Goal: Task Accomplishment & Management: Complete application form

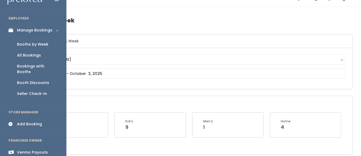
scroll to position [5, 0]
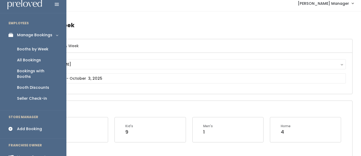
click at [25, 49] on div "Booths by Week" at bounding box center [32, 49] width 31 height 6
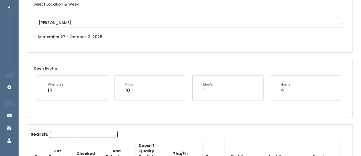
scroll to position [46, 0]
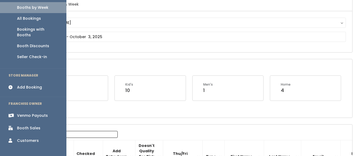
click at [19, 125] on div "Booth Sales" at bounding box center [28, 128] width 23 height 6
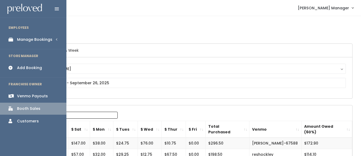
click at [15, 39] on icon at bounding box center [12, 39] width 7 height 5
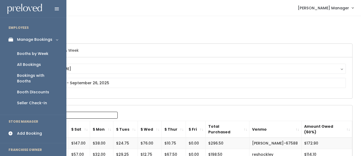
click at [27, 52] on div "Booths by Week" at bounding box center [32, 54] width 31 height 6
click at [29, 53] on div "Booths by Week" at bounding box center [32, 54] width 31 height 6
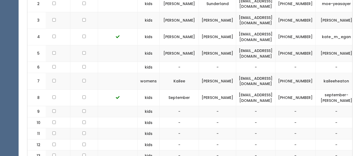
scroll to position [0, 67]
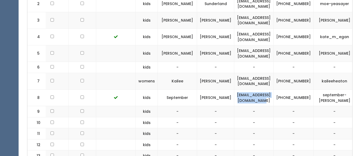
drag, startPoint x: 302, startPoint y: 98, endPoint x: 247, endPoint y: 94, distance: 55.4
click at [247, 94] on td "septemberpowell1@gmail.com" at bounding box center [254, 97] width 39 height 16
copy td "[EMAIL_ADDRESS][DOMAIN_NAME]"
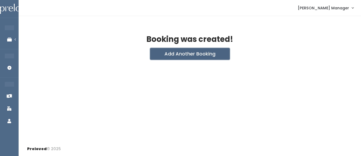
click at [180, 54] on button "Add Another Booking" at bounding box center [190, 54] width 80 height 12
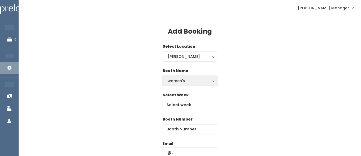
click at [178, 80] on div "women's" at bounding box center [190, 81] width 45 height 6
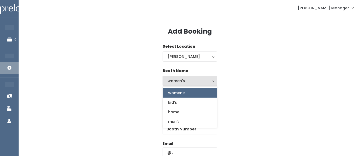
click at [242, 81] on div "Booth Name women's kid's home men's women's women's kid's home men's" at bounding box center [190, 80] width 326 height 24
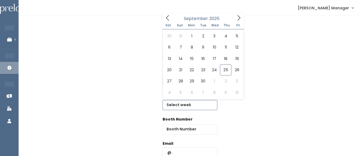
click at [193, 101] on input "text" at bounding box center [190, 105] width 55 height 10
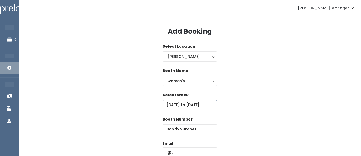
click at [190, 108] on input "September 20 to September 26" at bounding box center [190, 105] width 55 height 10
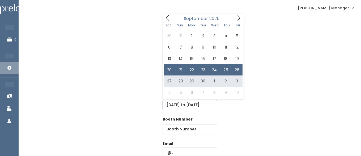
type input "September 27 to October 3"
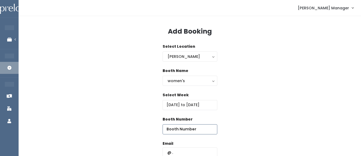
click at [199, 130] on input "number" at bounding box center [190, 129] width 55 height 10
type input "55"
click at [185, 149] on input "text" at bounding box center [190, 152] width 55 height 10
paste input "[EMAIL_ADDRESS][DOMAIN_NAME]"
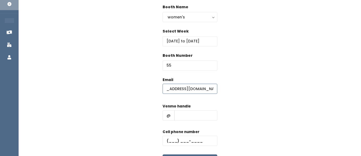
scroll to position [70, 0]
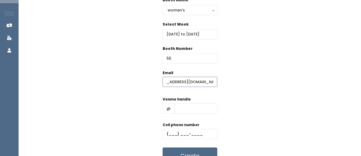
type input "[EMAIL_ADDRESS][DOMAIN_NAME]"
click at [183, 106] on input "text" at bounding box center [195, 108] width 43 height 10
type input "hhhh"
click at [178, 134] on input "text" at bounding box center [190, 133] width 55 height 10
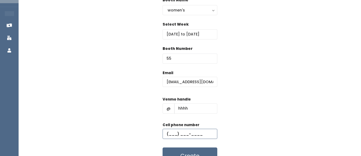
type input "(555) 555-5555"
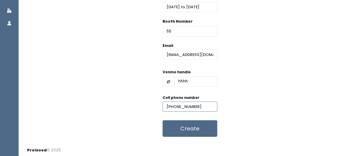
scroll to position [99, 0]
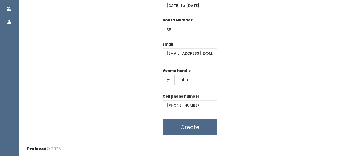
click at [194, 118] on form "Email septemberpowell1@gmail.com Venmo handle @ hhhh Cell phone number (555) 55…" at bounding box center [190, 88] width 55 height 94
click at [189, 128] on button "Create" at bounding box center [190, 127] width 55 height 16
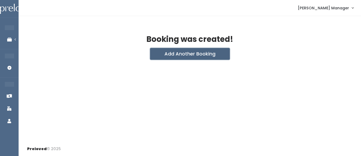
click at [161, 53] on button "Add Another Booking" at bounding box center [190, 54] width 80 height 12
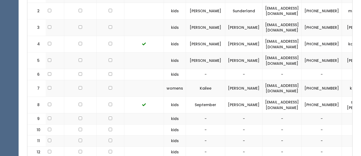
scroll to position [0, 107]
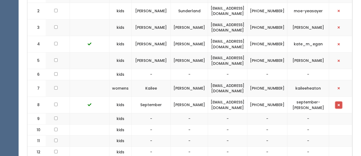
click at [339, 104] on span "button" at bounding box center [339, 104] width 2 height 3
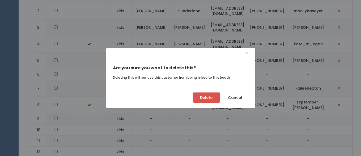
click at [201, 97] on button "Delete" at bounding box center [206, 97] width 27 height 10
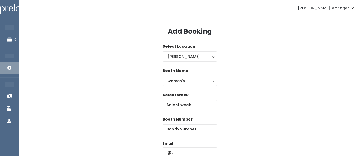
click at [184, 86] on div "Booth Name women's kid's home men's women's" at bounding box center [190, 80] width 55 height 24
click at [177, 79] on div "women's" at bounding box center [190, 81] width 45 height 6
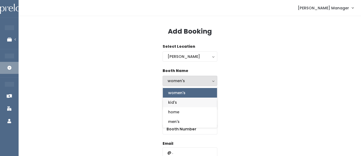
click at [173, 105] on span "kid's" at bounding box center [172, 102] width 9 height 6
select select "kids"
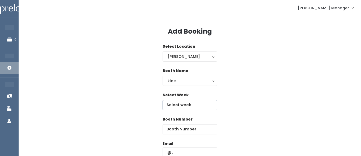
click at [184, 102] on input "text" at bounding box center [190, 105] width 55 height 10
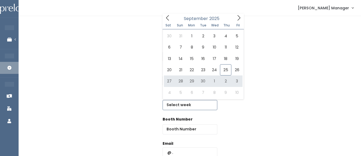
type input "September 27 to October 3"
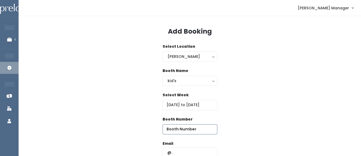
click at [205, 127] on input "number" at bounding box center [190, 129] width 55 height 10
type input "8"
click at [191, 152] on input "text" at bounding box center [190, 152] width 55 height 10
type input "[EMAIL_ADDRESS][DOMAIN_NAME]"
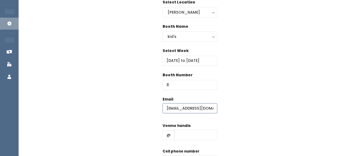
scroll to position [47, 0]
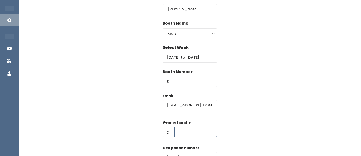
click at [180, 133] on input "text" at bounding box center [195, 131] width 43 height 10
type input "hhhh"
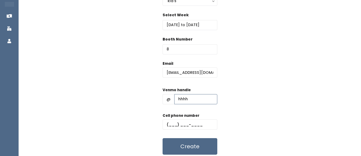
scroll to position [83, 0]
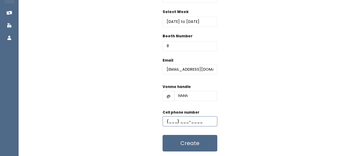
click at [183, 118] on input "text" at bounding box center [190, 121] width 55 height 10
type input "(555) 555-5555"
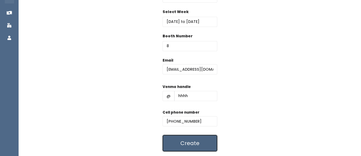
click at [182, 143] on button "Create" at bounding box center [190, 143] width 55 height 16
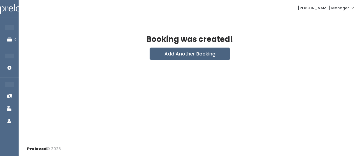
click at [192, 55] on button "Add Another Booking" at bounding box center [190, 54] width 80 height 12
